Goal: Find contact information: Find phone number

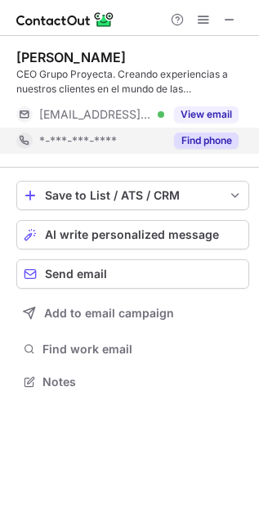
scroll to position [369, 259]
click at [203, 145] on button "Find phone" at bounding box center [206, 140] width 65 height 16
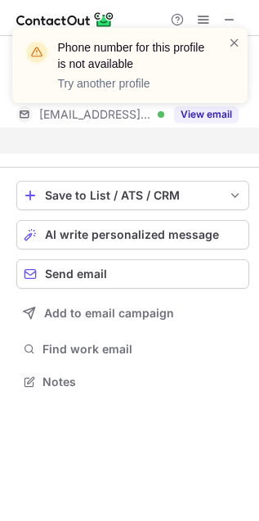
scroll to position [344, 259]
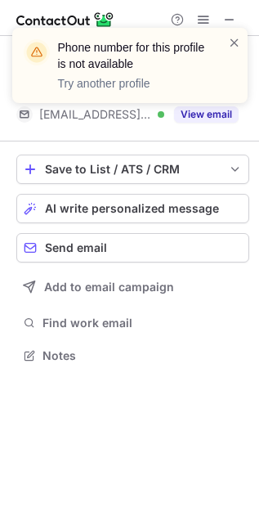
click at [227, 25] on div "Phone number for this profile is not available Try another profile" at bounding box center [129, 71] width 261 height 121
click at [226, 19] on div "Phone number for this profile is not available Try another profile" at bounding box center [129, 71] width 261 height 121
click at [230, 45] on span at bounding box center [234, 42] width 13 height 16
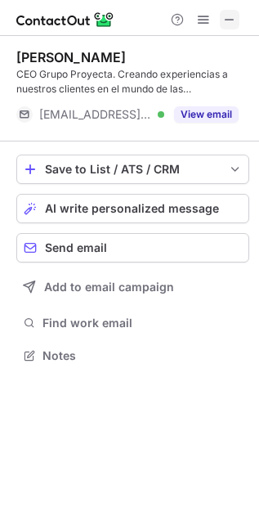
click at [230, 22] on span at bounding box center [229, 19] width 13 height 13
